Goal: Ask a question

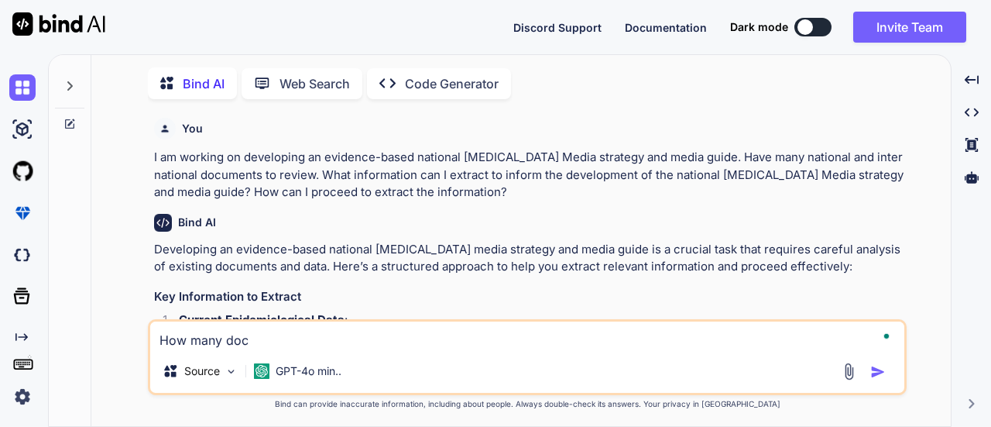
type textarea "How many docu"
type textarea "x"
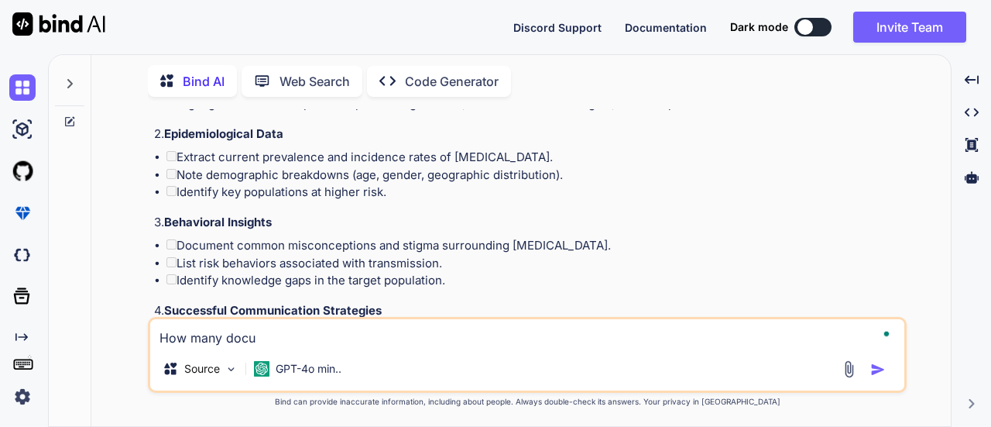
type textarea "How many docum"
type textarea "x"
type textarea "How many docume"
type textarea "x"
type textarea "How many documen"
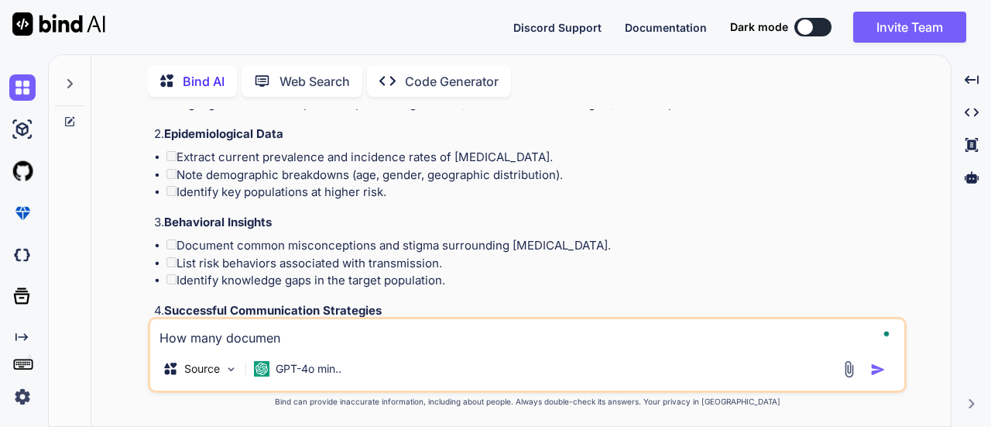
type textarea "x"
type textarea "How many document"
type textarea "x"
type textarea "How many document"
type textarea "x"
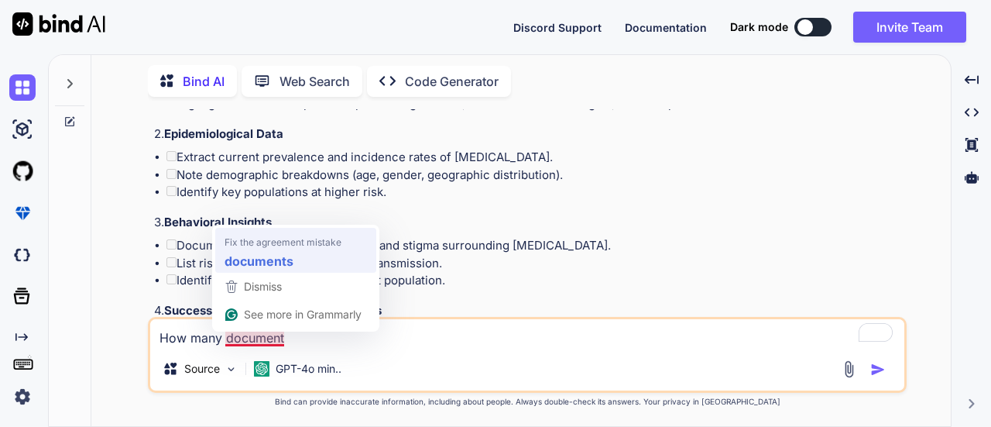
type textarea "How many documents"
type textarea "x"
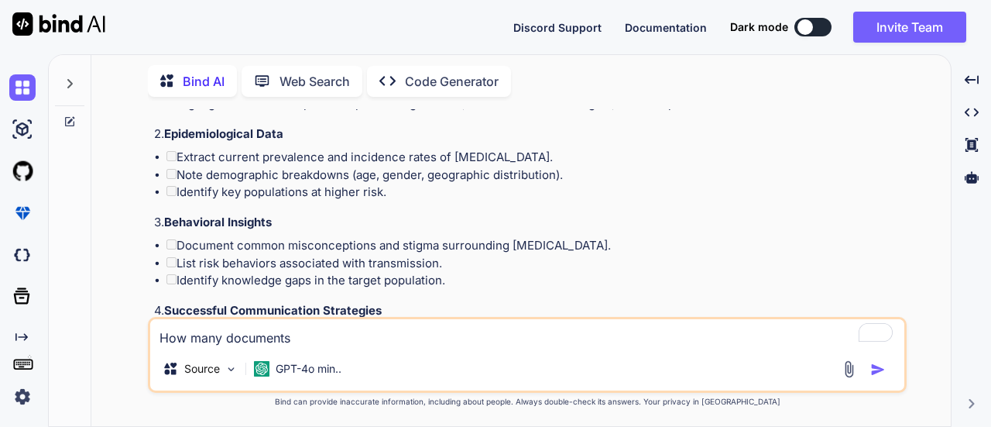
type textarea "How many documents"
type textarea "x"
type textarea "How many documents c"
type textarea "x"
type textarea "How many documents ca"
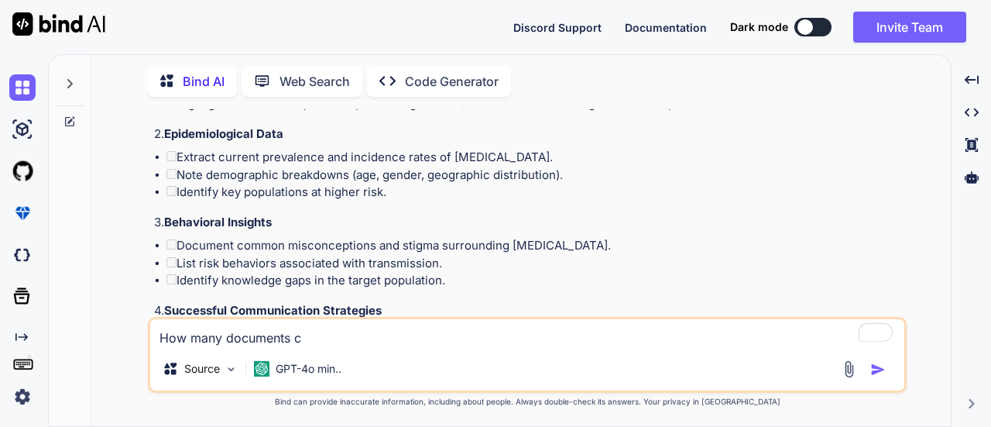
type textarea "x"
type textarea "How many documents can"
type textarea "x"
type textarea "How many documents can"
type textarea "x"
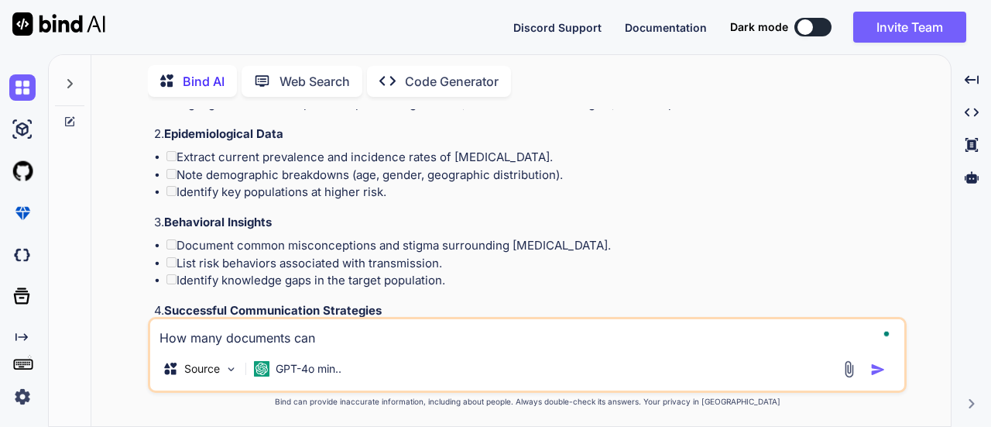
type textarea "How many documents can i"
type textarea "x"
type textarea "How many documents can i"
type textarea "x"
type textarea "How many documents can i a"
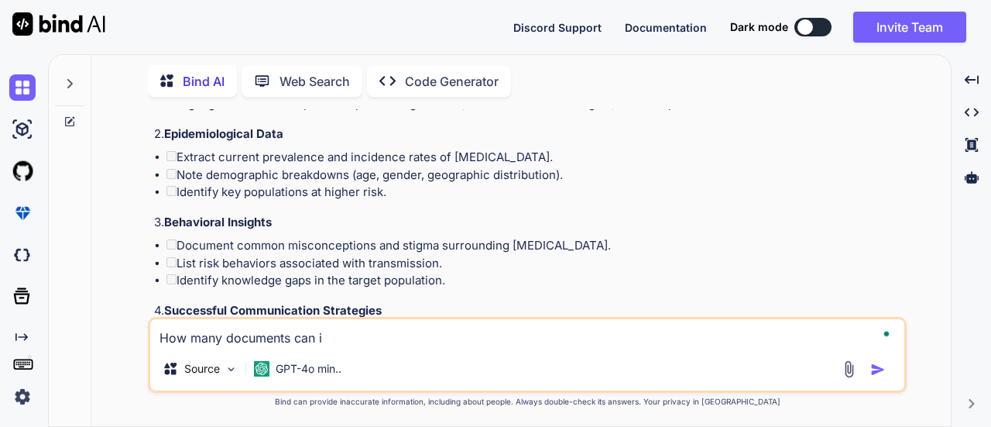
type textarea "x"
type textarea "How many documents can i at"
type textarea "x"
type textarea "How many documents can i att"
type textarea "x"
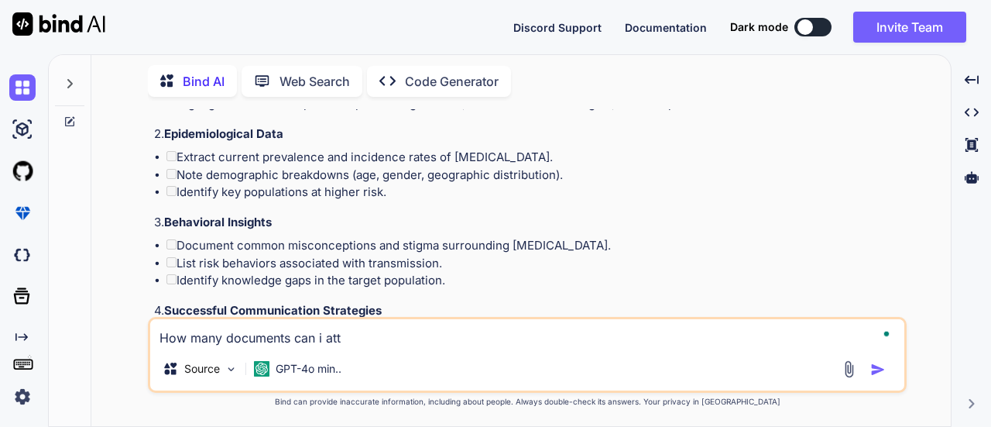
type textarea "How many documents can i atta"
type textarea "x"
type textarea "How many documents can i attac"
type textarea "x"
type textarea "How many documents can i attach"
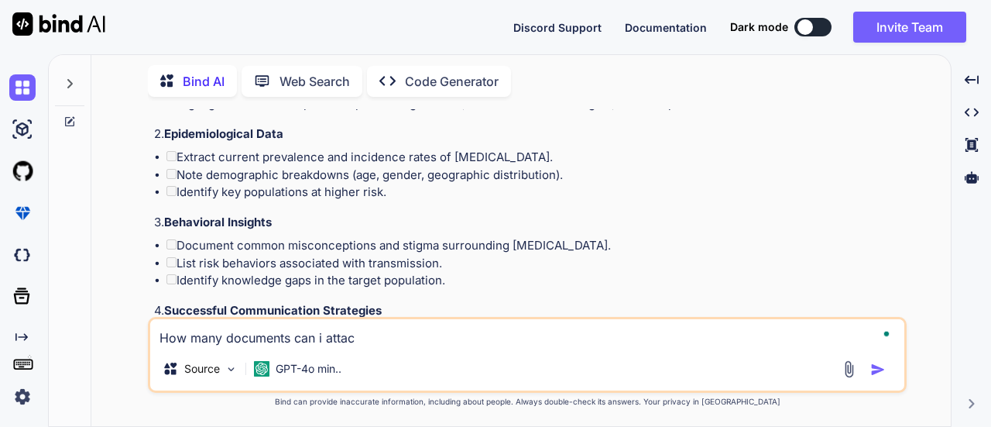
type textarea "x"
type textarea "How many documents can i attache"
type textarea "x"
type textarea "How many documents can i attached"
type textarea "x"
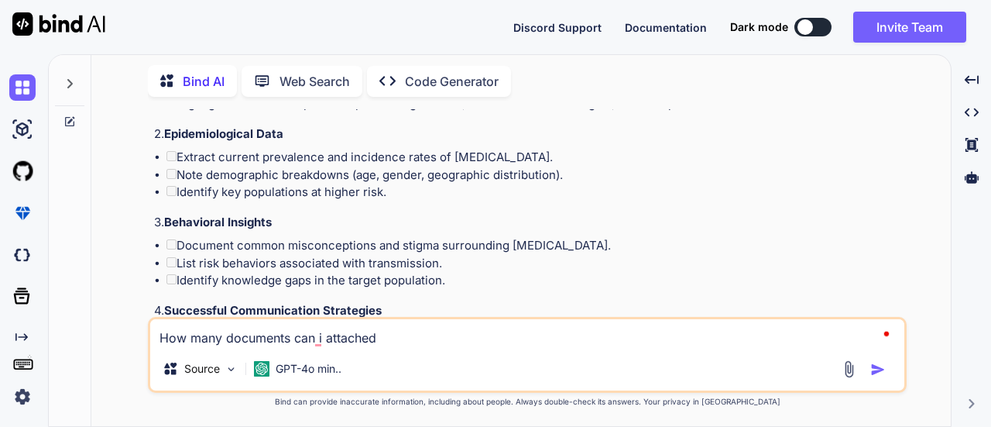
type textarea "How many documents can i attached"
type textarea "x"
type textarea "How many documents can i attached a"
type textarea "x"
type textarea "How many documents can i attached at"
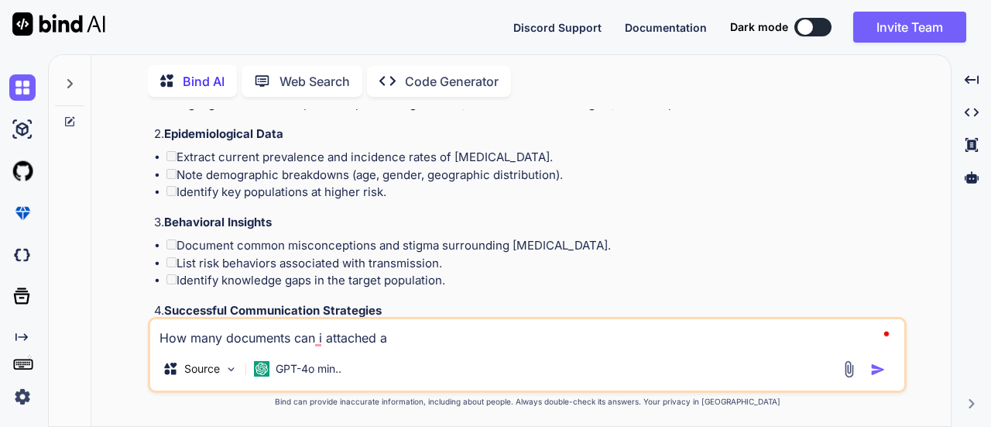
type textarea "x"
type textarea "How many documents can i attached at"
type textarea "x"
type textarea "How many documents can i attached at o"
type textarea "x"
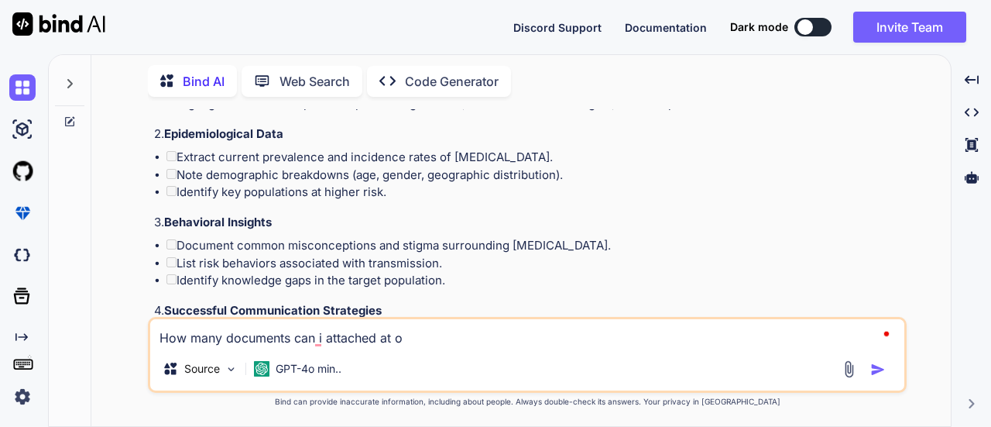
type textarea "How many documents can i attached at on"
type textarea "x"
type textarea "How many documents can i attached at onc"
type textarea "x"
type textarea "How many documents can i attached at once"
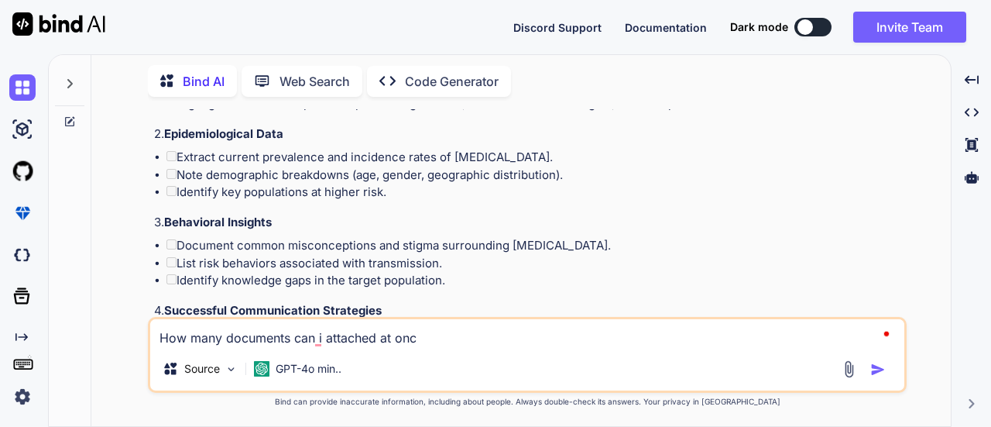
type textarea "x"
type textarea "How many documents can i attached at once?"
type textarea "x"
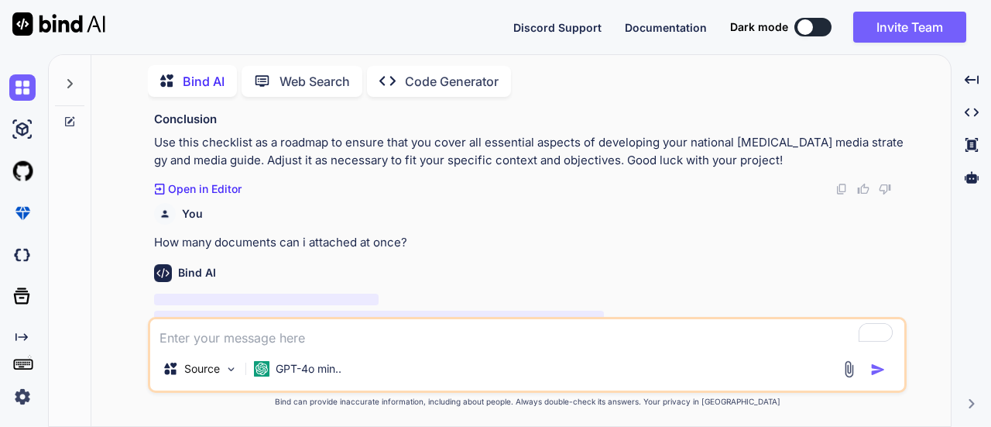
scroll to position [2428, 0]
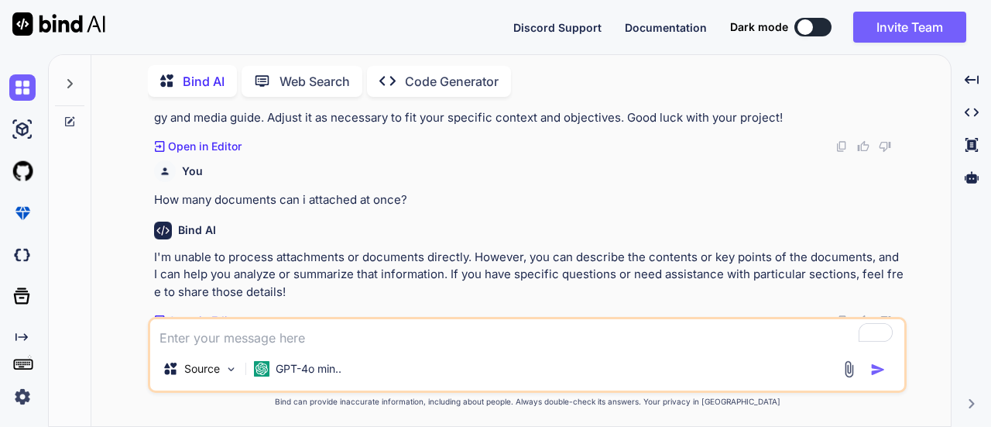
click at [686, 266] on p "I'm unable to process attachments or documents directly. However, you can descr…" at bounding box center [529, 275] width 750 height 53
click at [680, 272] on p "I'm unable to process attachments or documents directly. However, you can descr…" at bounding box center [529, 275] width 750 height 53
click at [851, 365] on img at bounding box center [849, 369] width 18 height 18
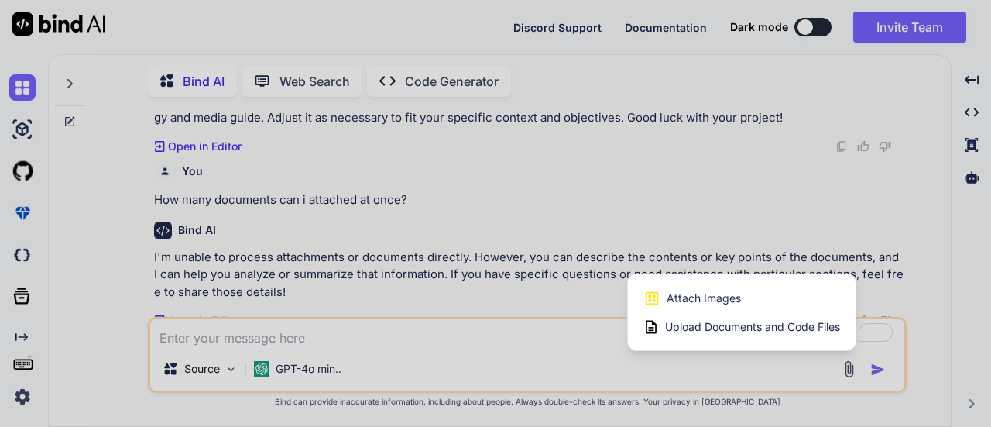
click at [755, 329] on span "Upload Documents and Code Files" at bounding box center [752, 326] width 175 height 15
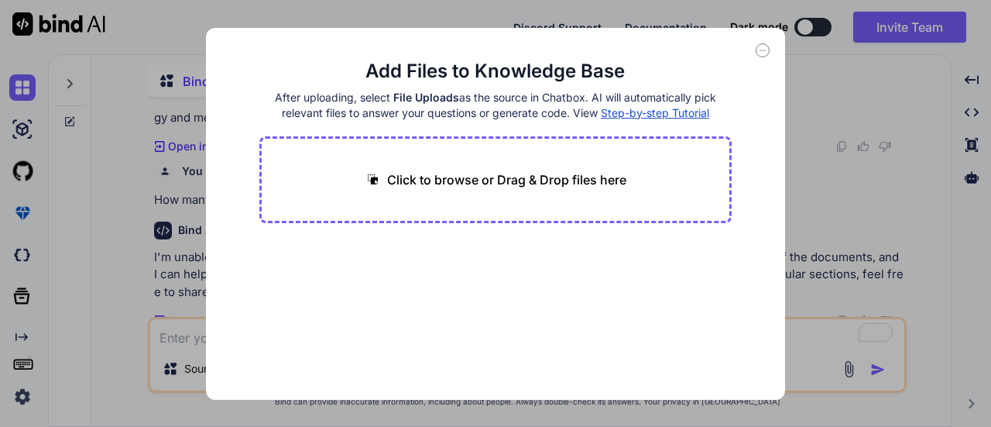
click at [804, 115] on div "Add Files to Knowledge Base After uploading, select File Uploads as the source …" at bounding box center [495, 213] width 991 height 427
